Goal: Information Seeking & Learning: Find specific fact

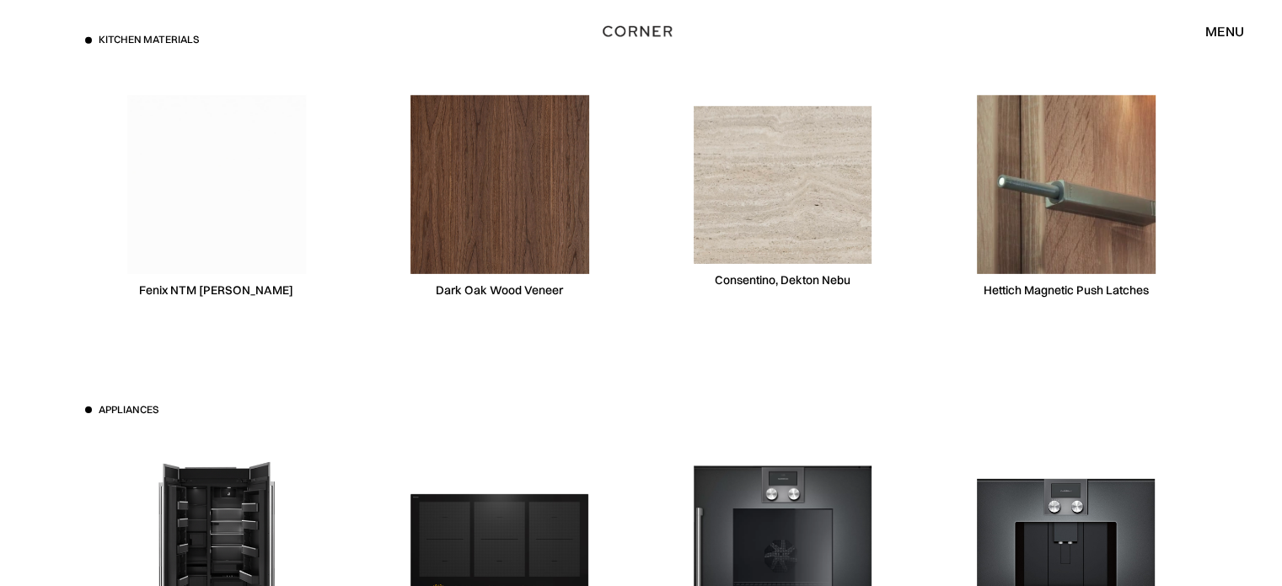
scroll to position [5243, 0]
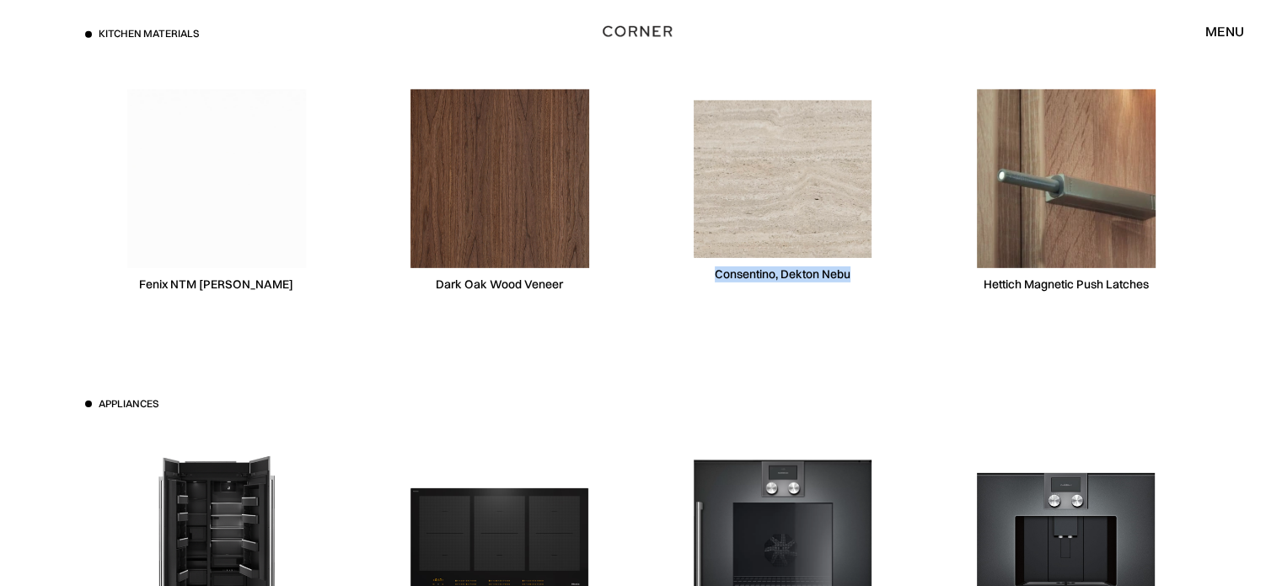
drag, startPoint x: 853, startPoint y: 271, endPoint x: 715, endPoint y: 265, distance: 138.3
click at [715, 265] on div "Consentino, Dekton Nebu" at bounding box center [782, 192] width 263 height 260
copy div "Consentino, Dekton Nebu"
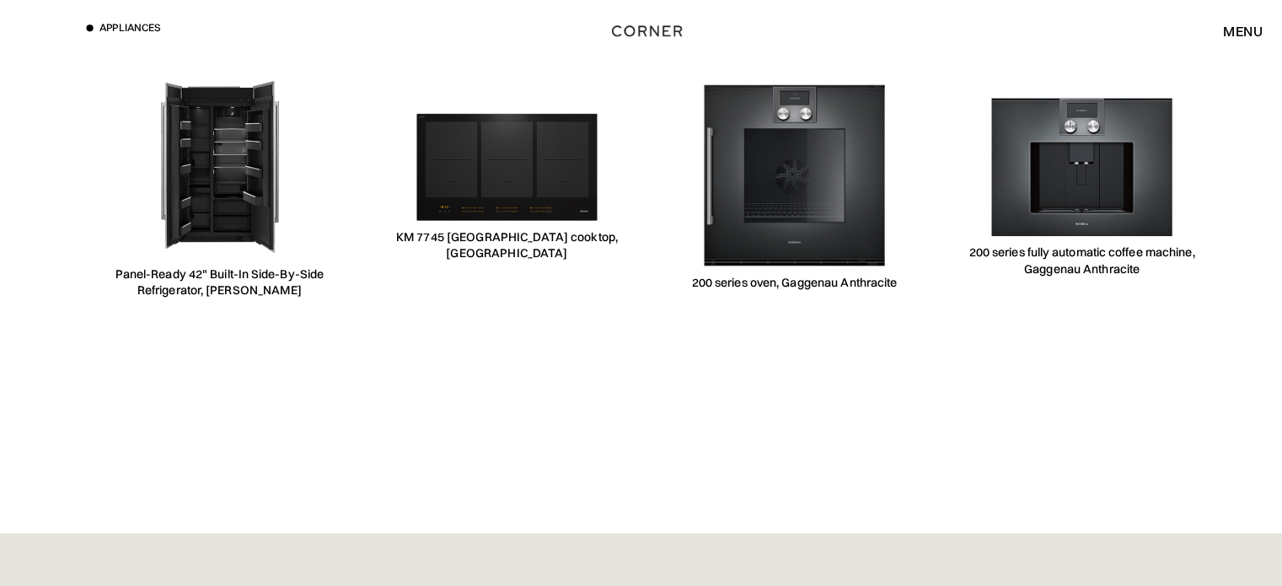
scroll to position [5616, 0]
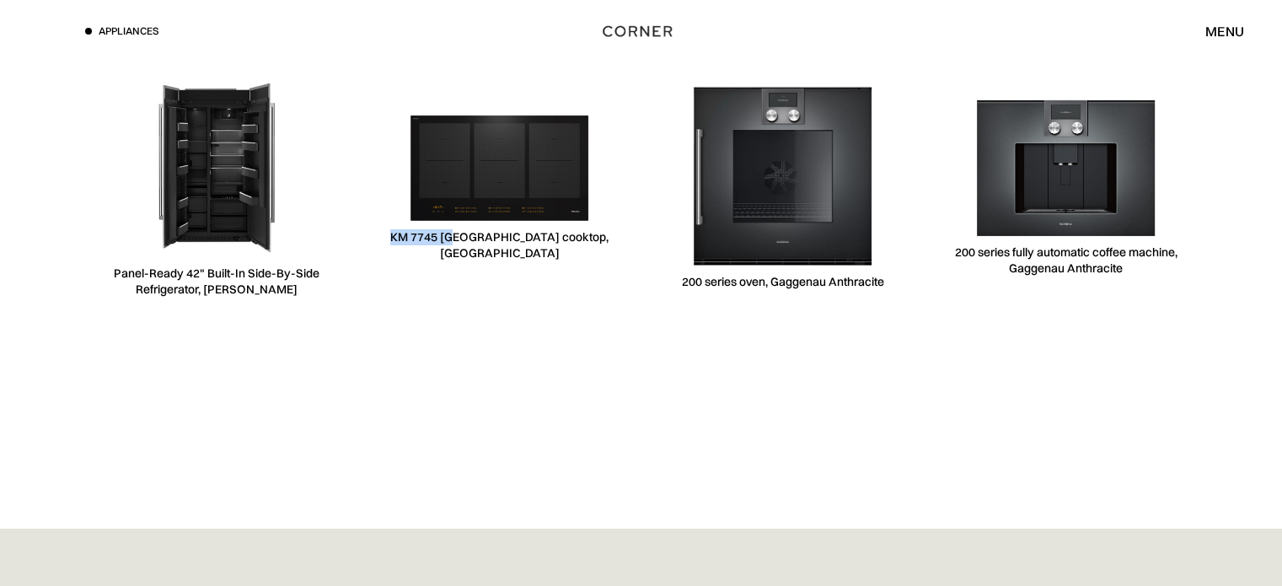
drag, startPoint x: 428, startPoint y: 243, endPoint x: 490, endPoint y: 250, distance: 62.0
click at [490, 250] on div "KM 7745 [GEOGRAPHIC_DATA] cooktop, [GEOGRAPHIC_DATA]" at bounding box center [499, 245] width 263 height 32
copy div "KM 7745 FL"
